Goal: Task Accomplishment & Management: Manage account settings

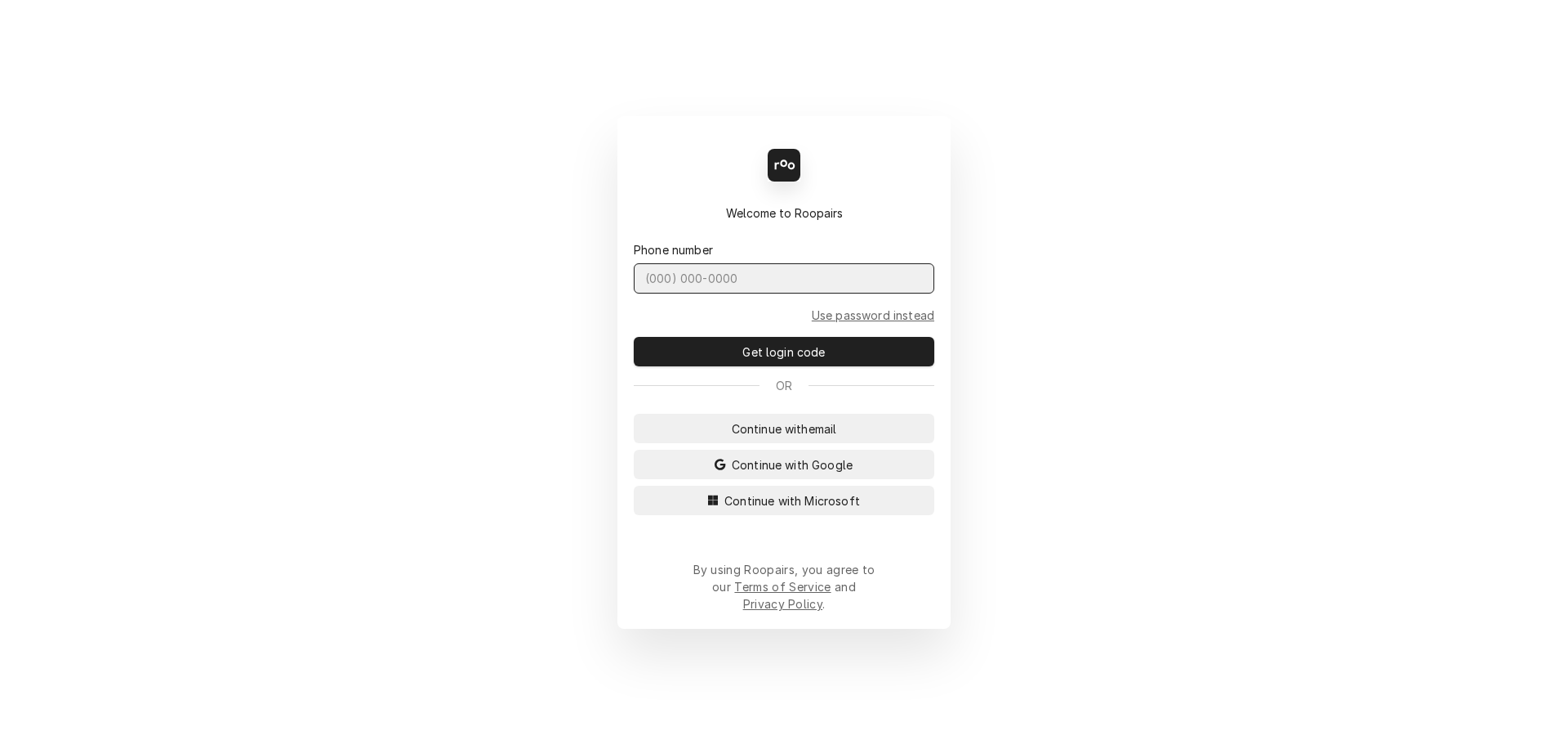
click at [804, 293] on input "Dynamic Content Wrapper" at bounding box center [784, 278] width 300 height 31
type input "(727) 215-5775"
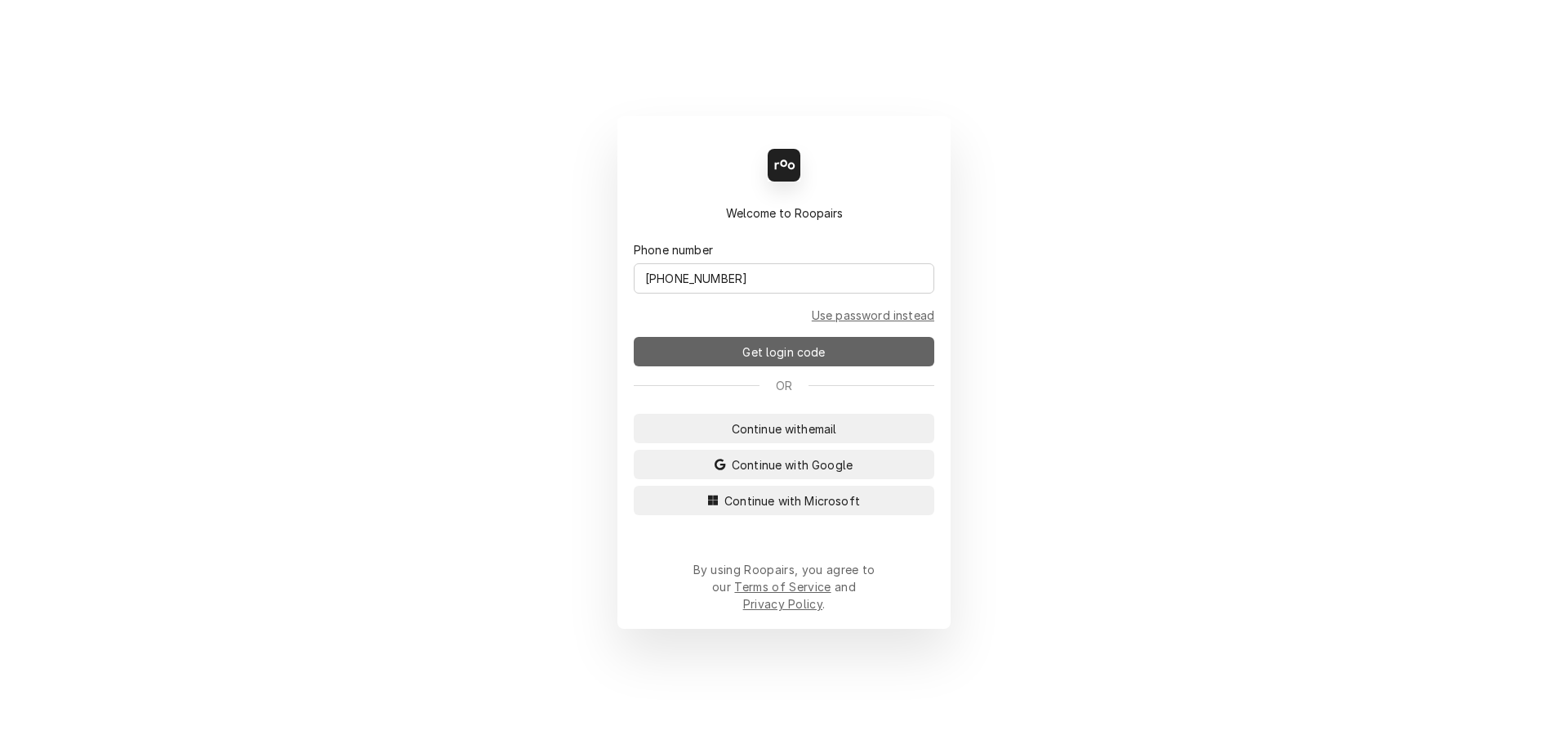
click at [806, 361] on span "Get login code" at bounding box center [784, 351] width 89 height 17
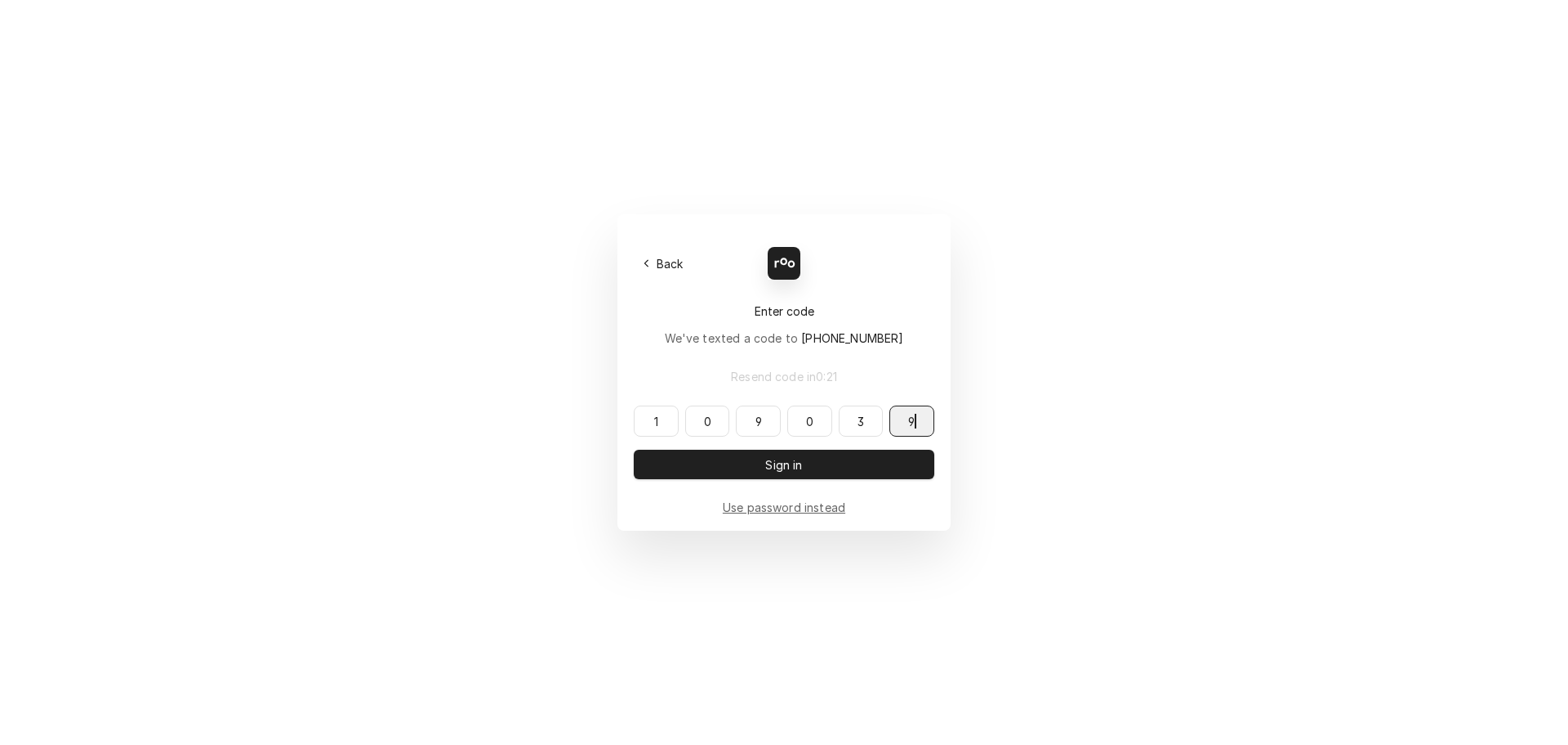
type input "109039"
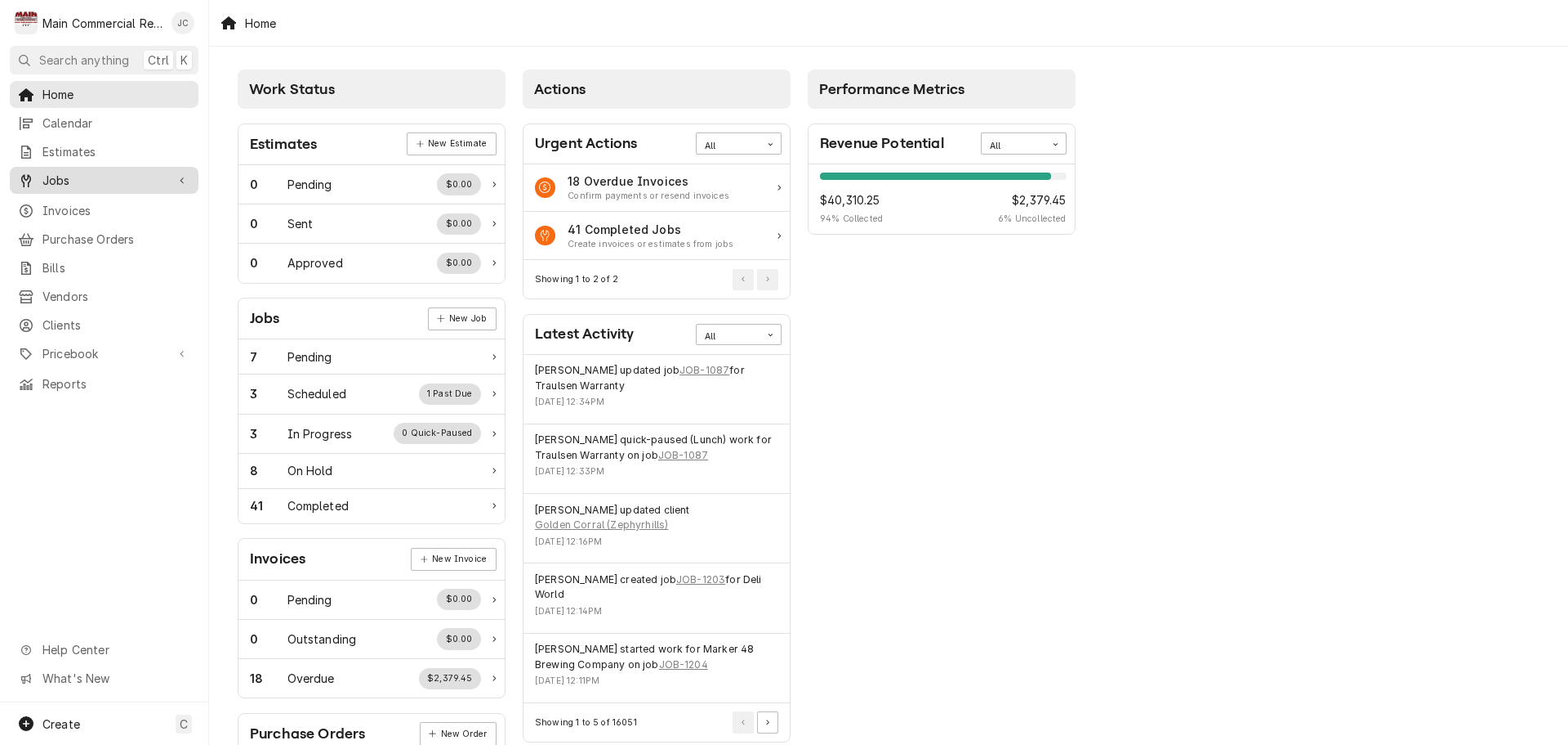
click at [63, 180] on span "Jobs" at bounding box center [104, 180] width 123 height 17
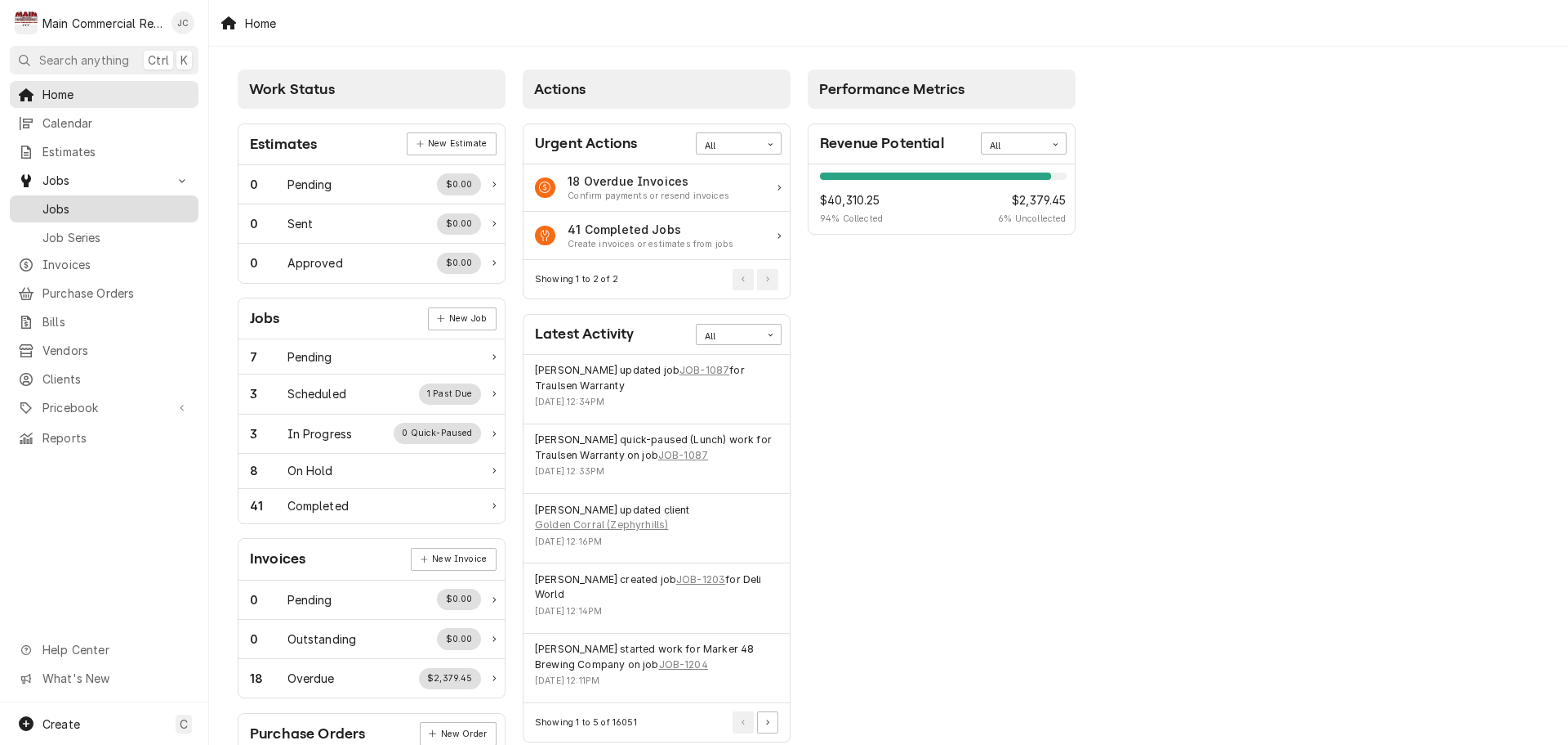
click at [61, 201] on span "Jobs" at bounding box center [117, 208] width 148 height 17
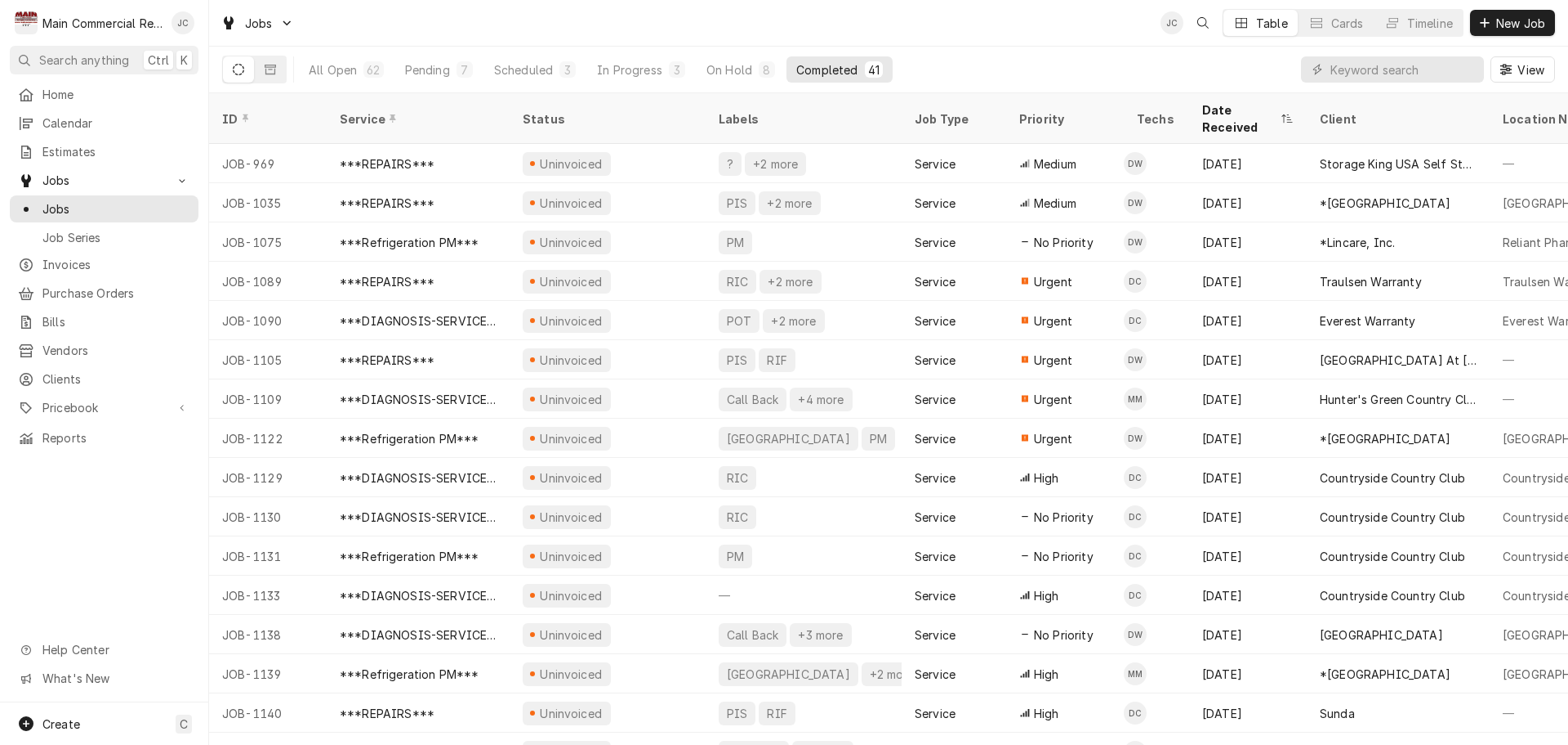
click at [825, 68] on div "Completed" at bounding box center [827, 69] width 61 height 17
click at [825, 67] on div "Completed" at bounding box center [827, 69] width 61 height 17
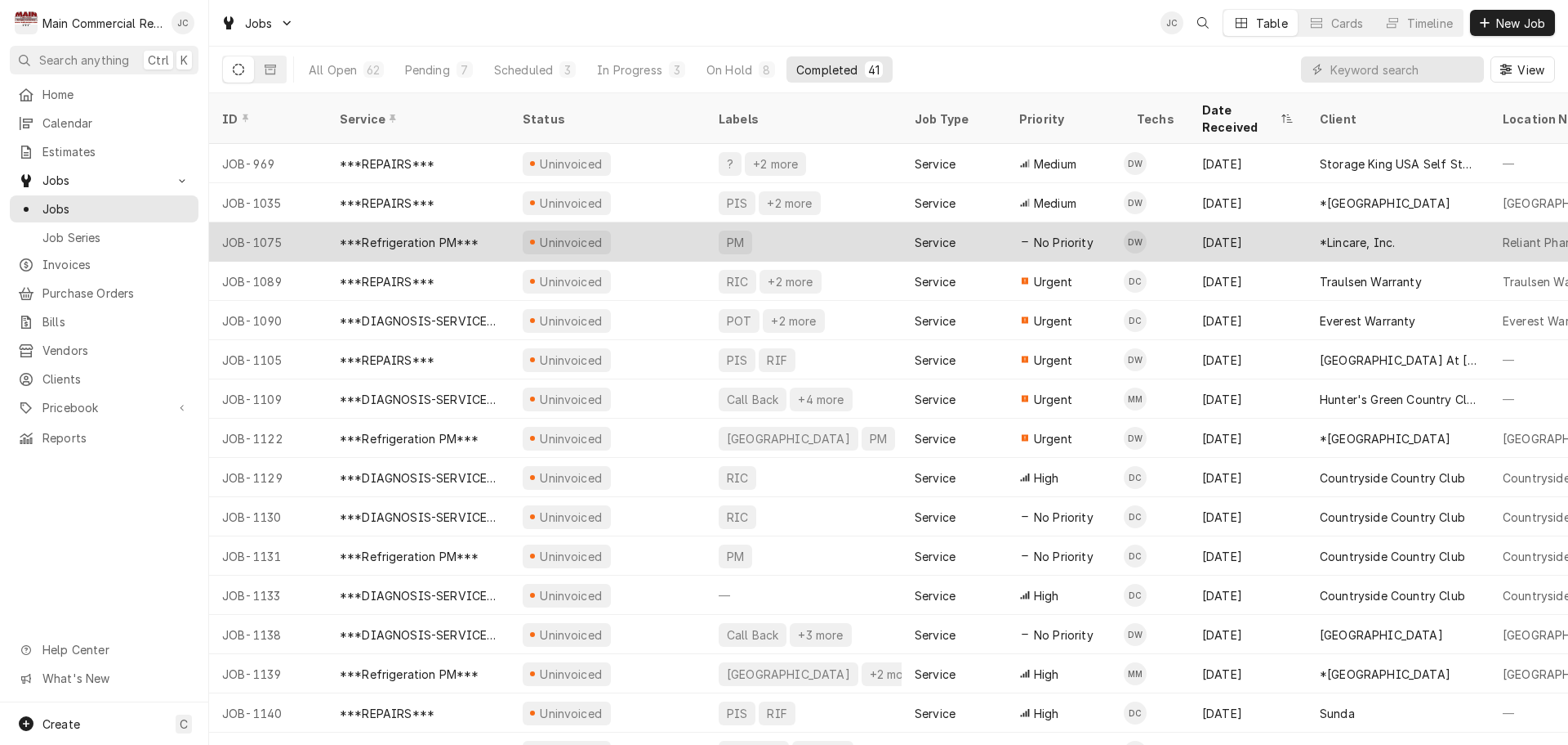
click at [694, 223] on div "Uninvoiced" at bounding box center [607, 242] width 196 height 40
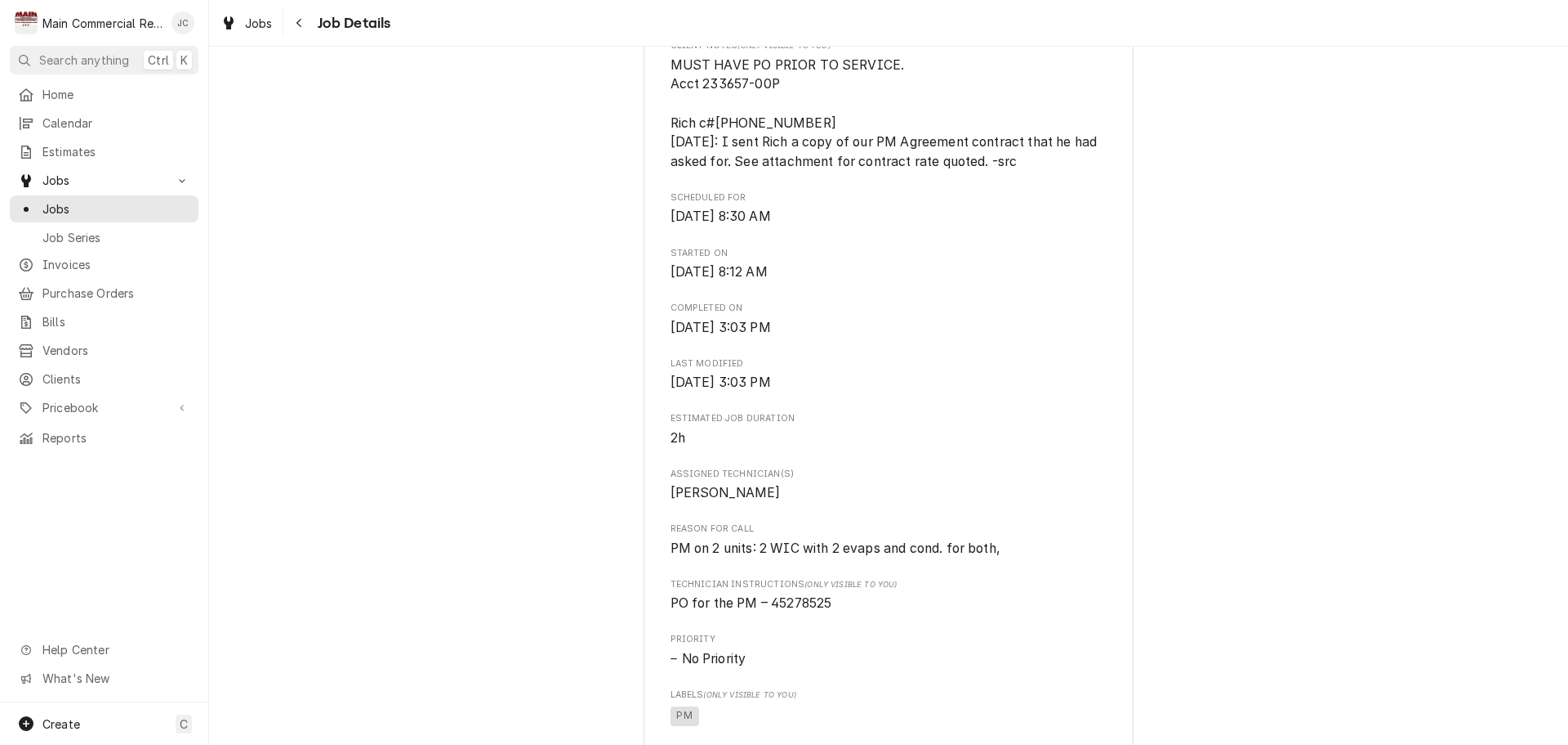
scroll to position [572, 0]
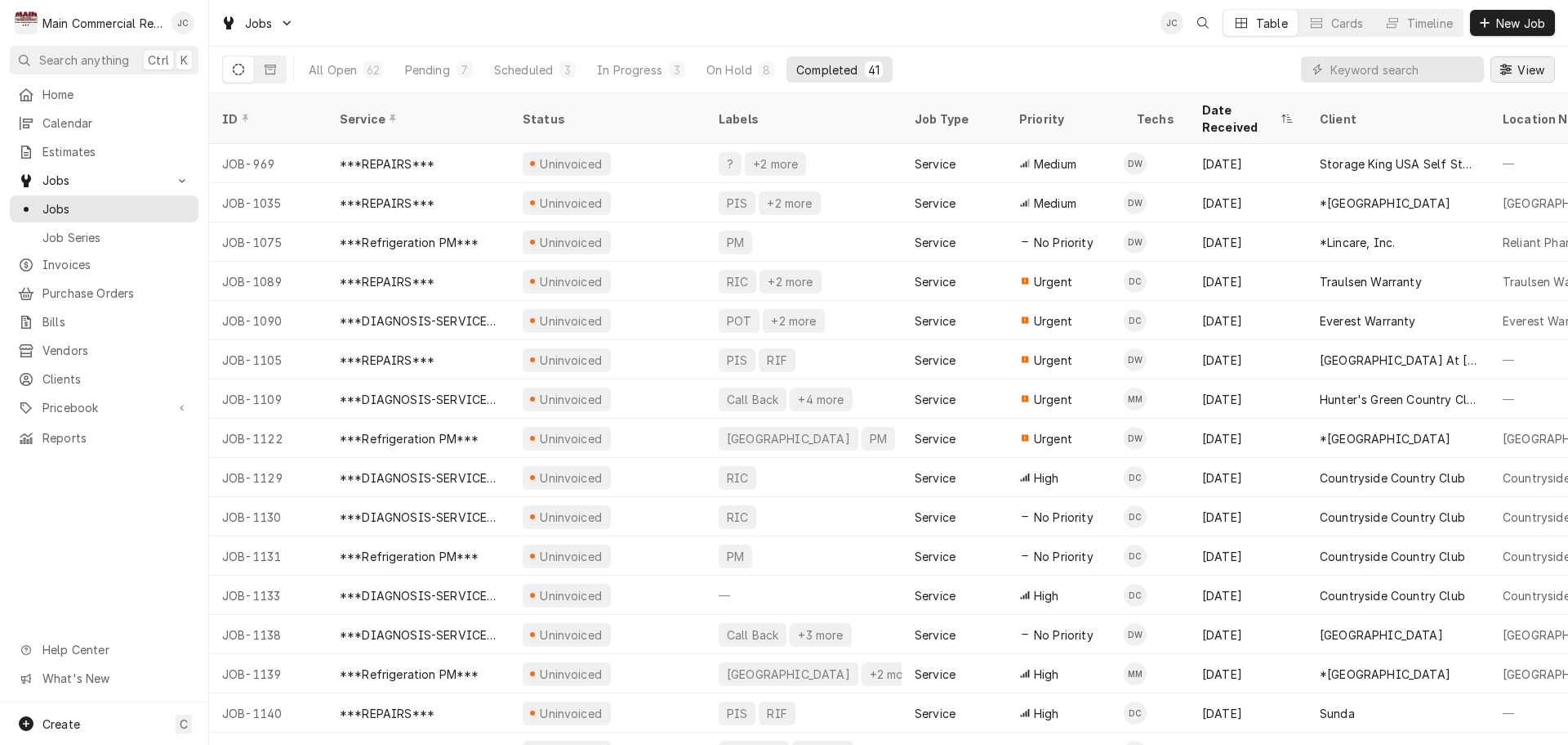
click at [1516, 73] on span "View" at bounding box center [1531, 69] width 34 height 17
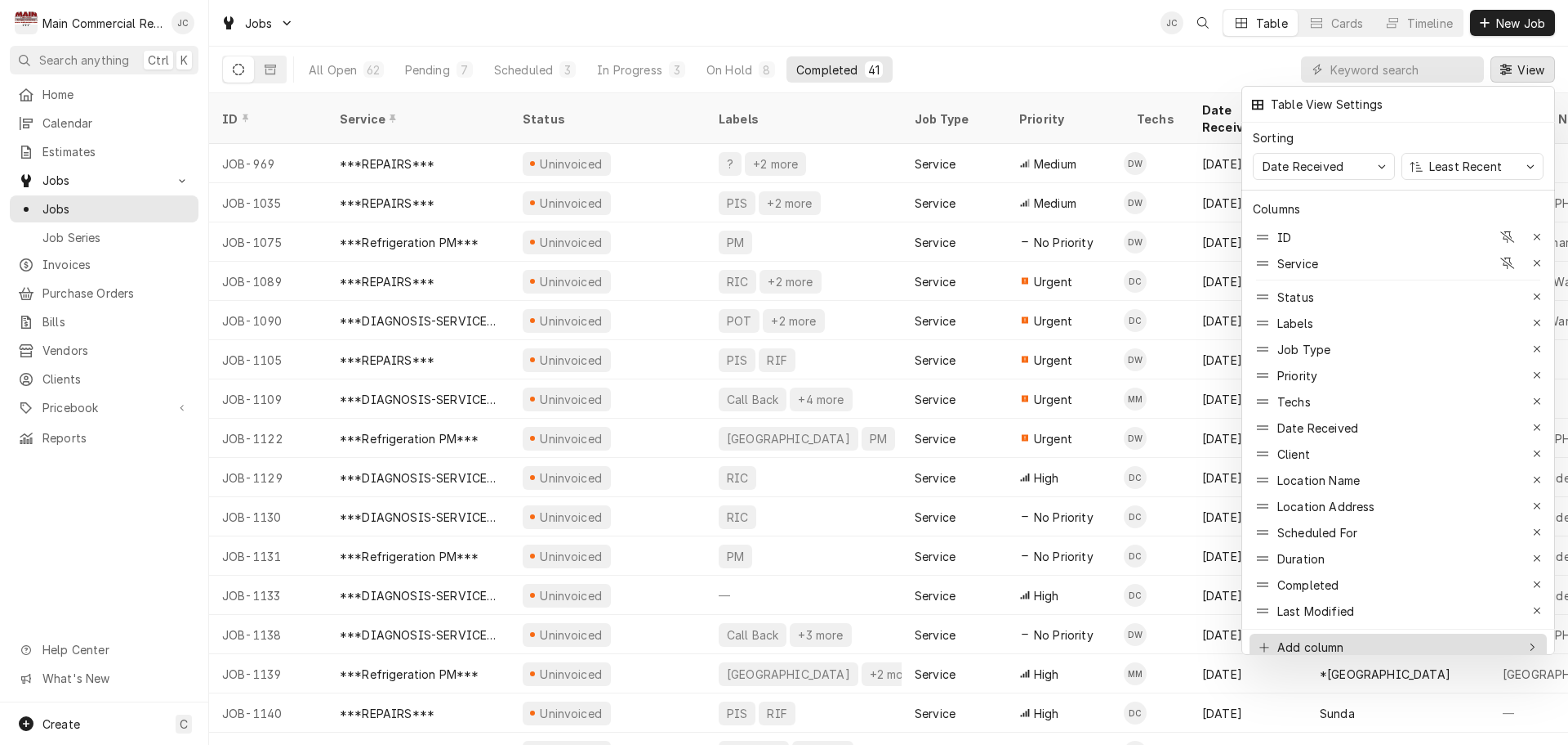
click at [1341, 638] on div "Add column" at bounding box center [1311, 646] width 67 height 17
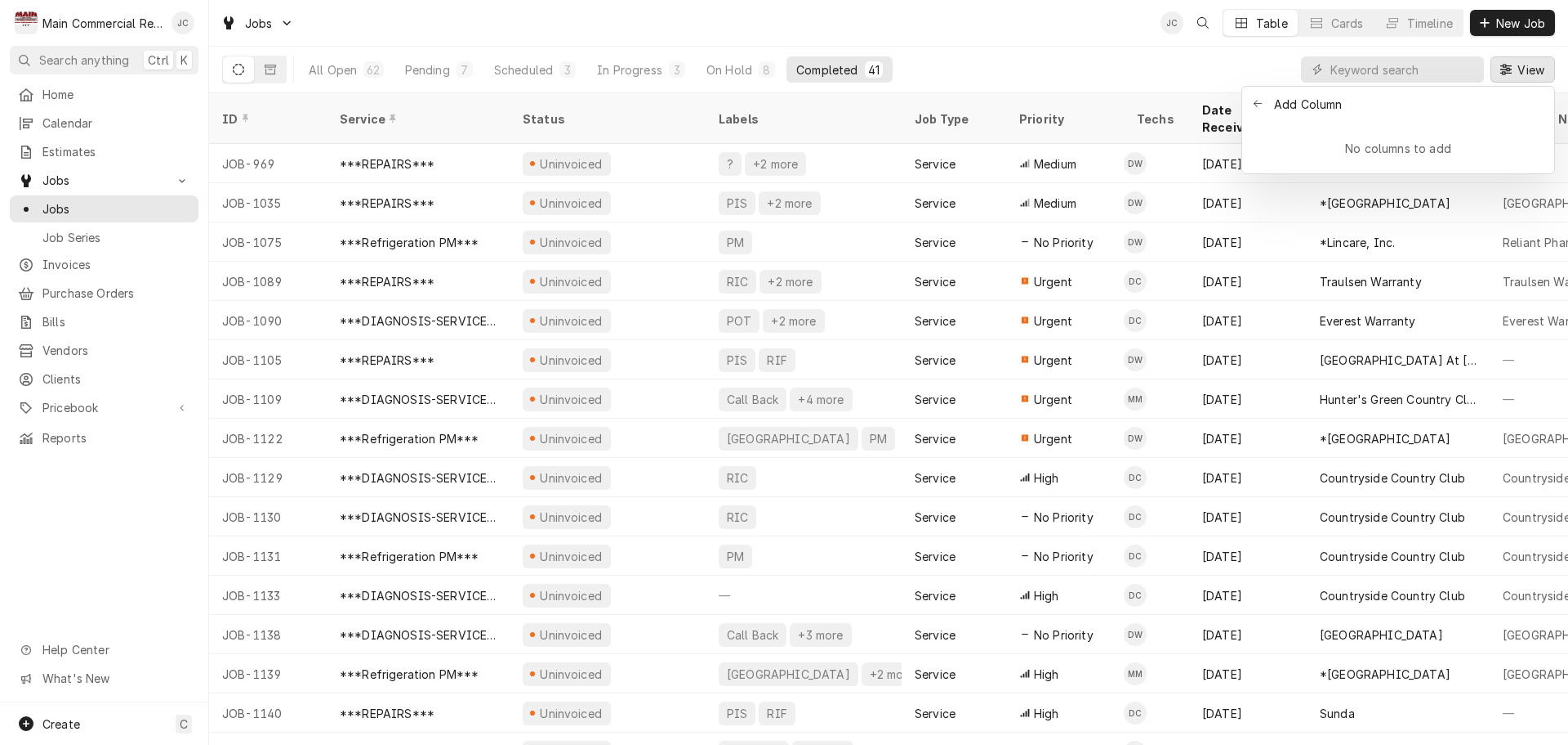
click at [1322, 107] on div "Add Column" at bounding box center [1307, 104] width 70 height 17
click at [1261, 107] on icon "Back to previous items" at bounding box center [1258, 104] width 9 height 10
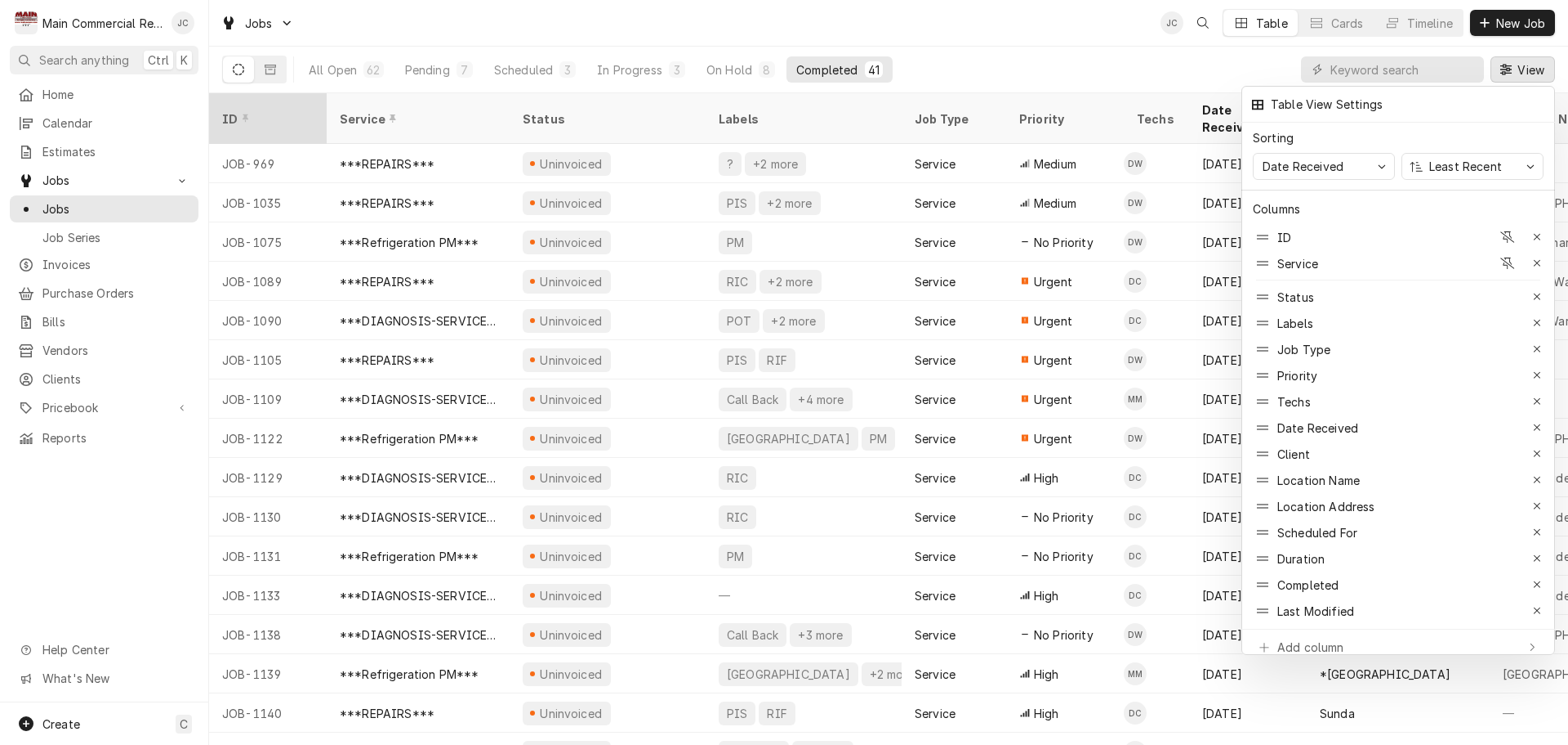
click at [253, 109] on div at bounding box center [784, 372] width 1568 height 745
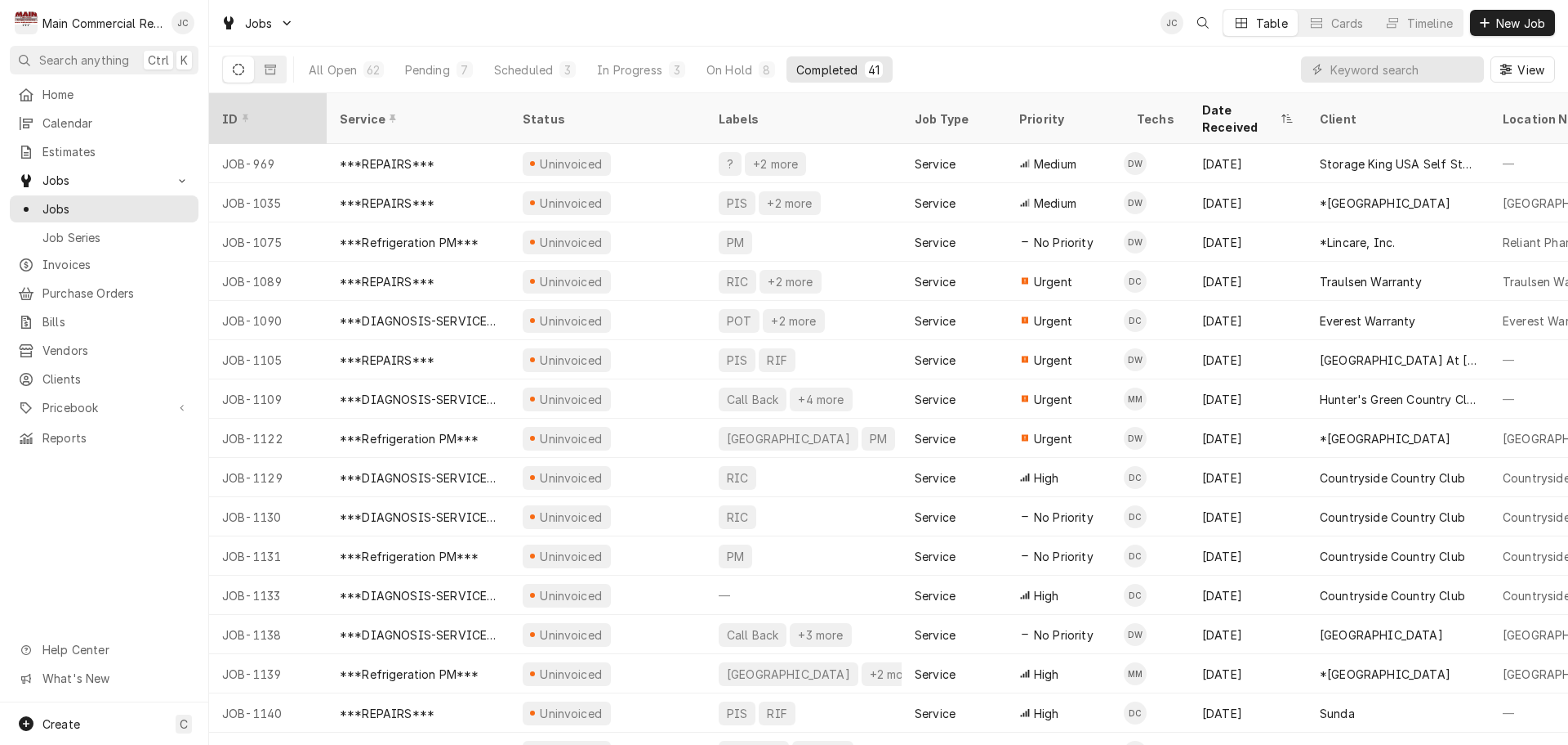
click at [315, 116] on div "ID" at bounding box center [268, 119] width 112 height 44
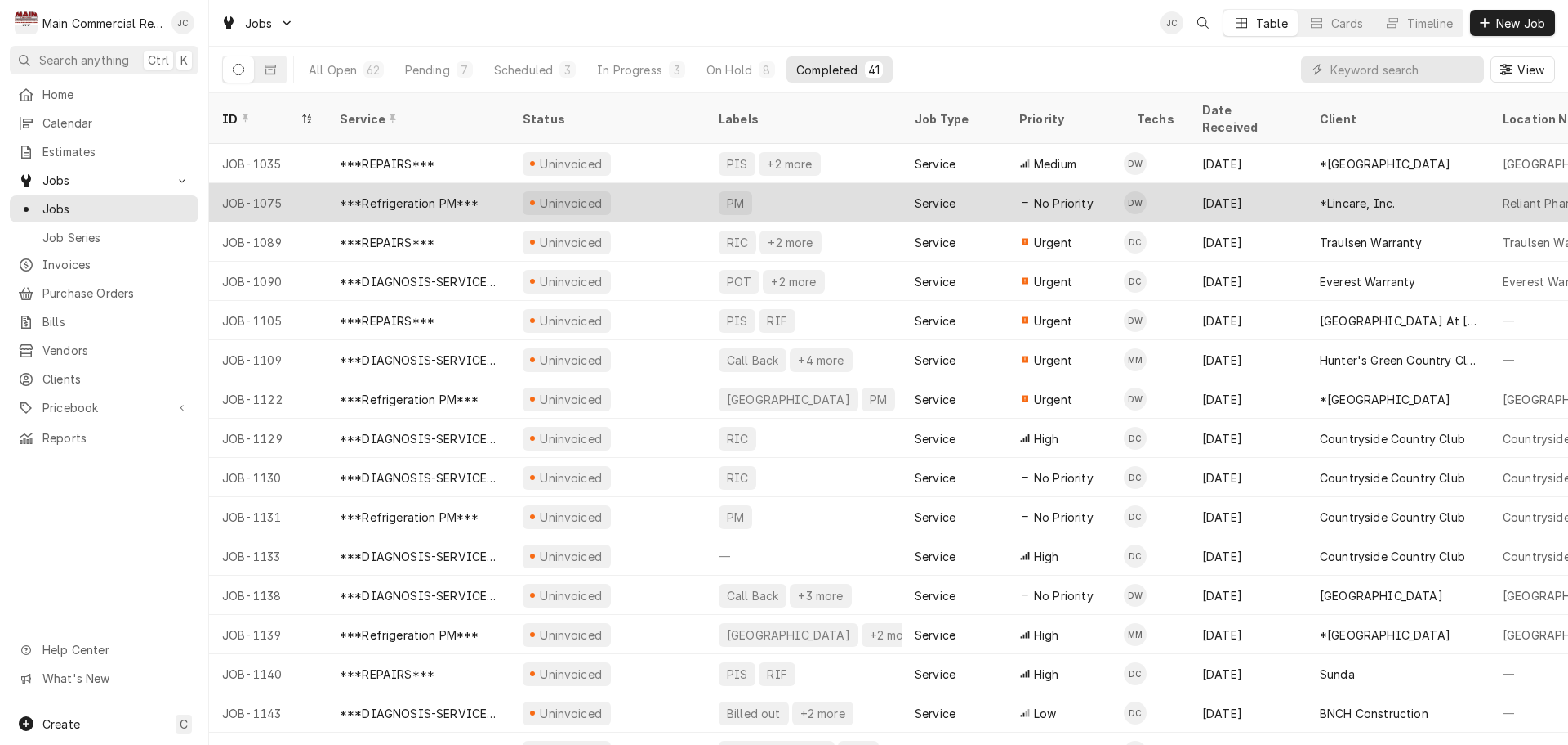
click at [768, 186] on div "PM" at bounding box center [804, 203] width 196 height 40
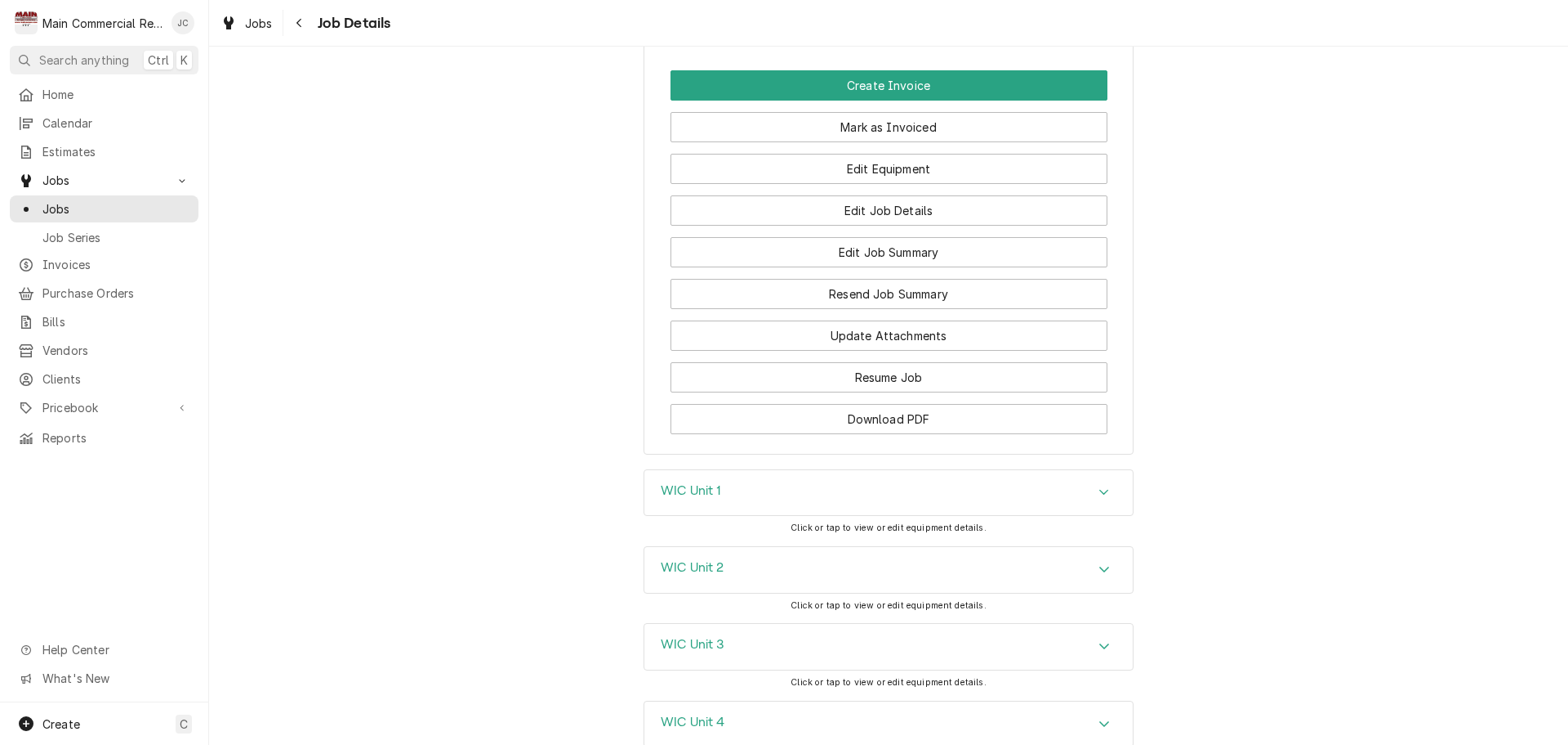
scroll to position [1962, 0]
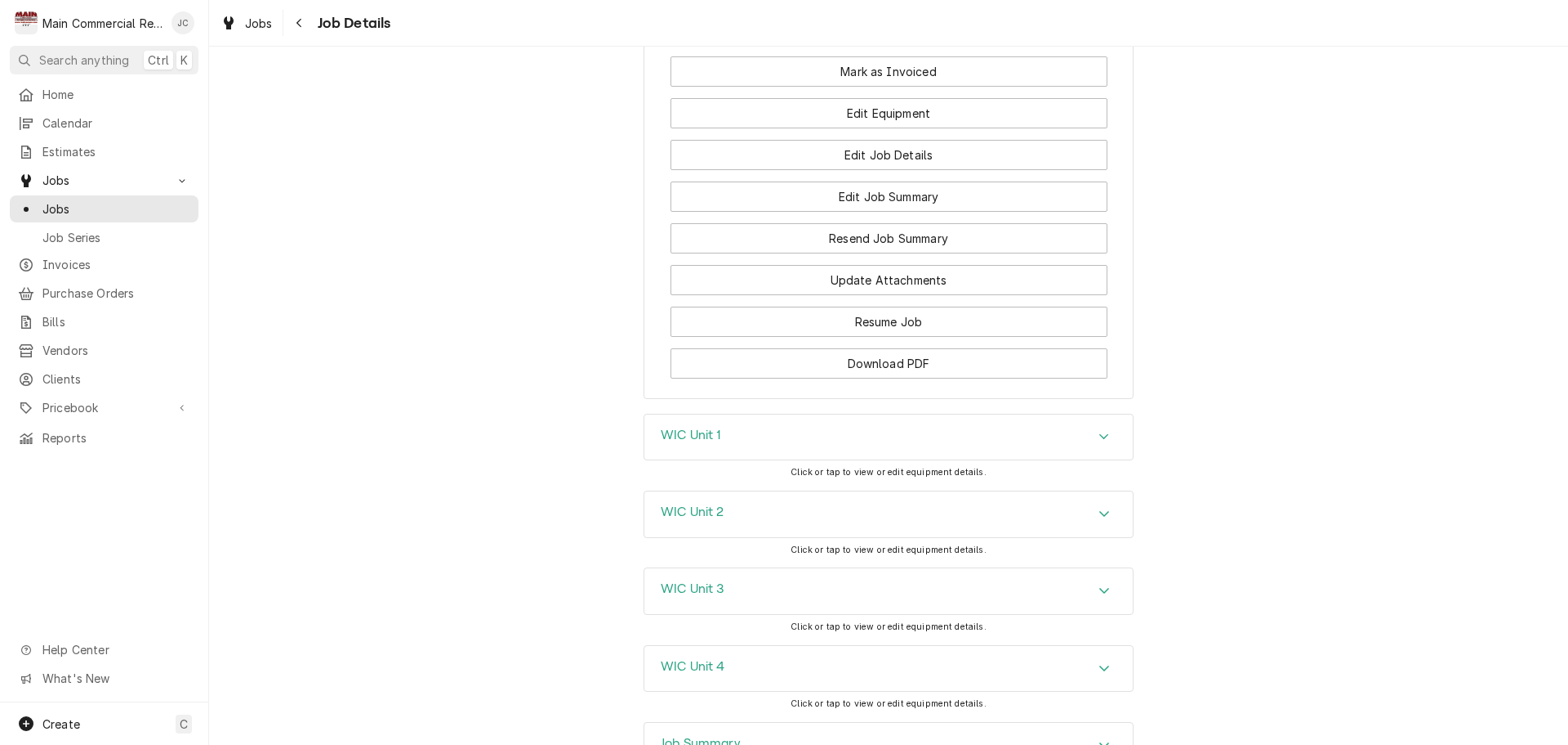
click at [1099, 443] on icon "Accordion Header" at bounding box center [1105, 436] width 12 height 13
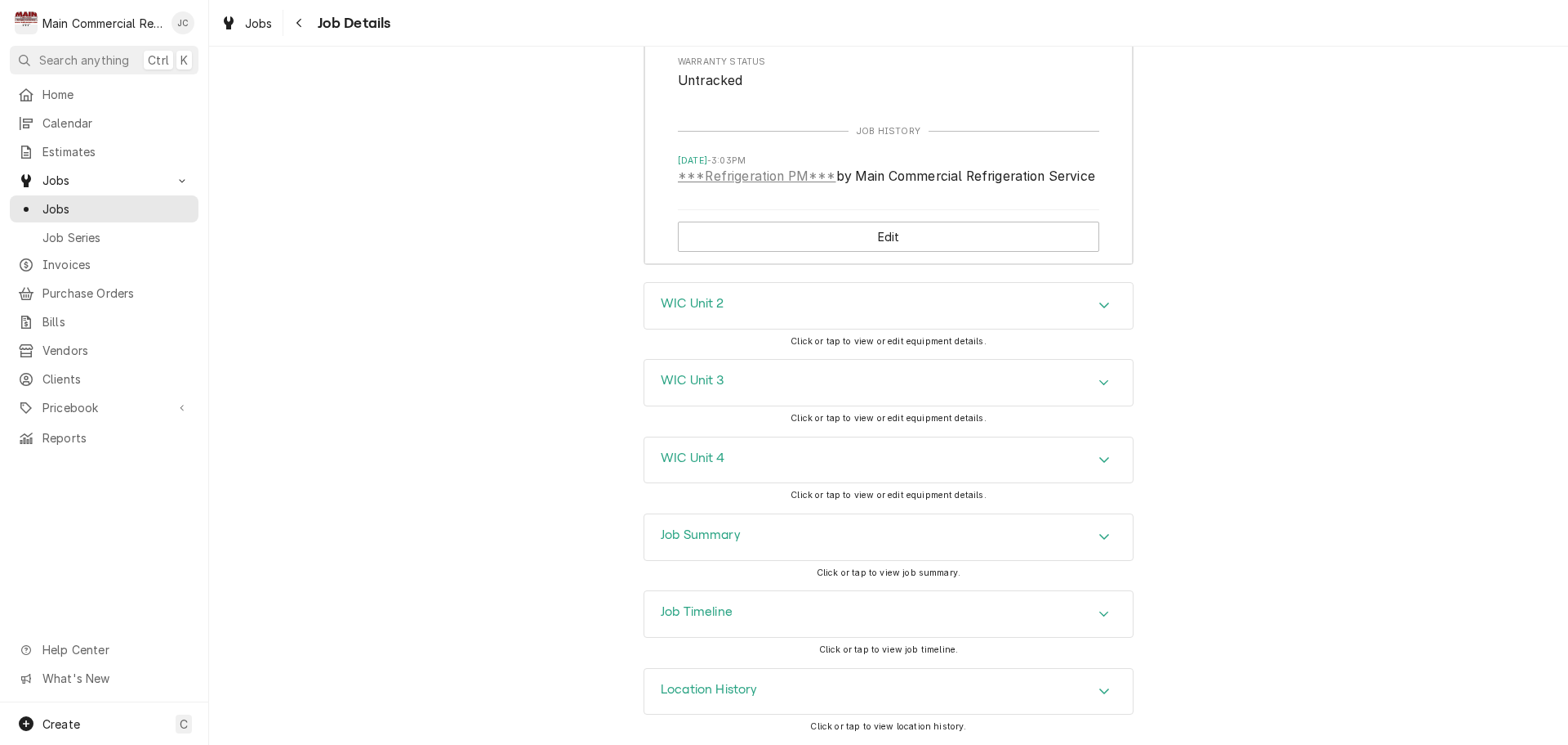
scroll to position [2691, 0]
click at [1066, 538] on div "Job Summary" at bounding box center [889, 537] width 489 height 45
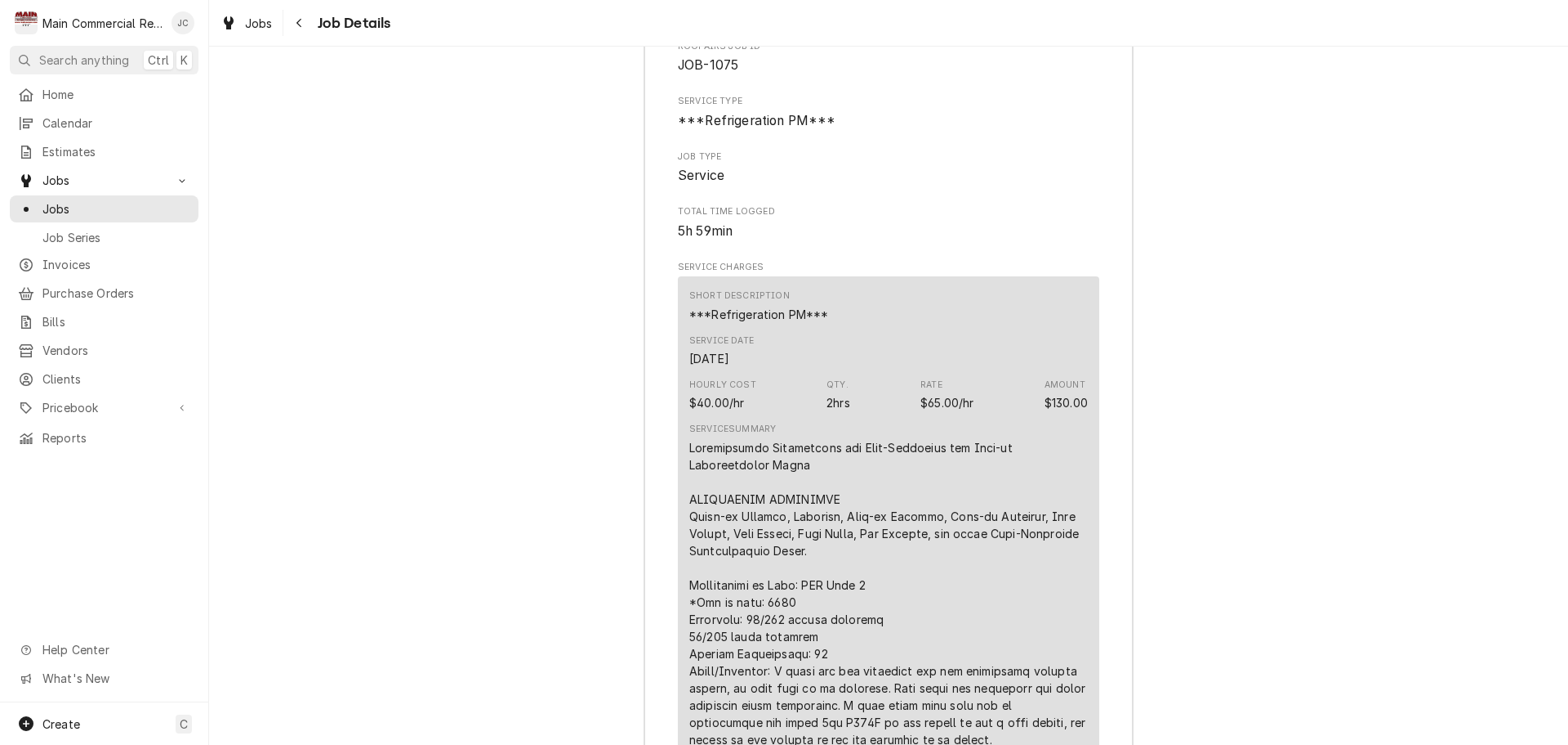
scroll to position [3265, 0]
